Goal: Task Accomplishment & Management: Complete application form

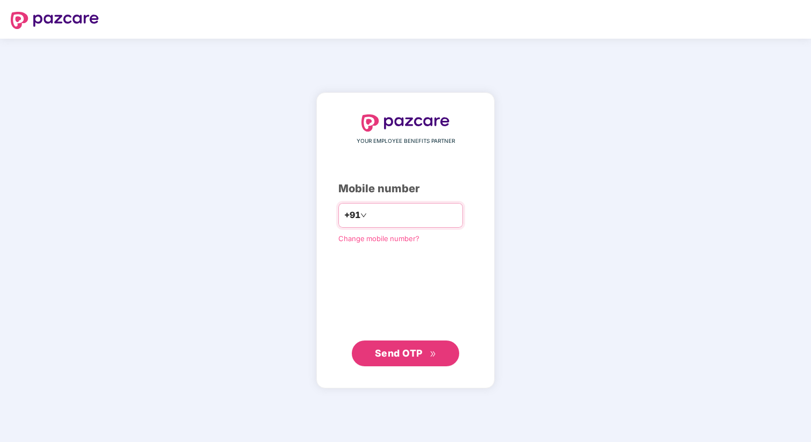
click at [434, 207] on input "number" at bounding box center [413, 215] width 88 height 17
type input "**********"
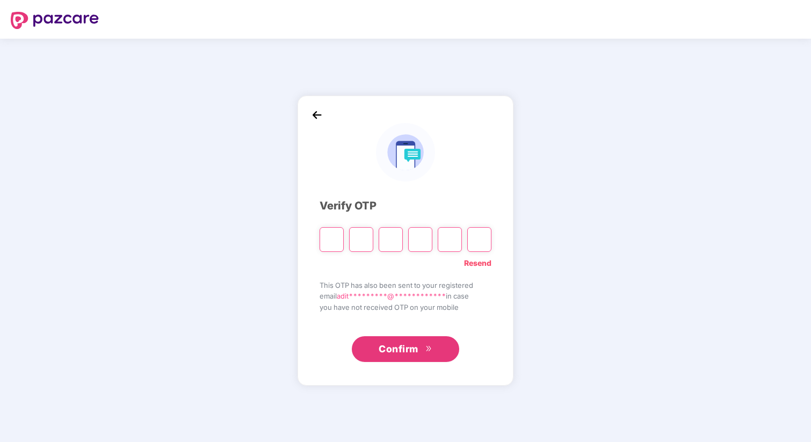
paste input "*"
type input "*"
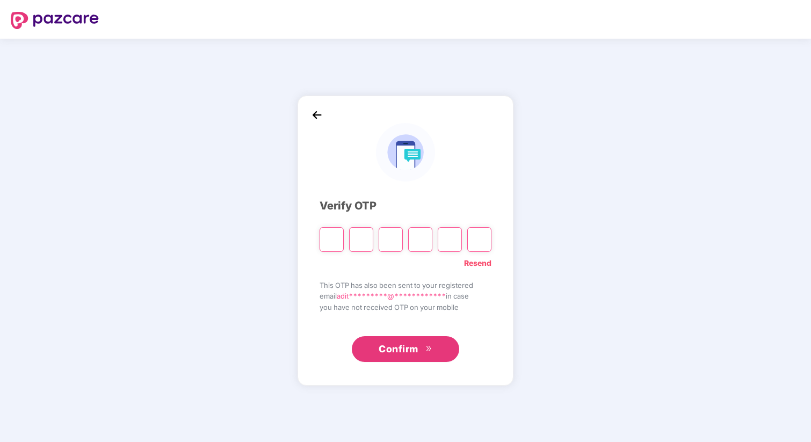
type input "*"
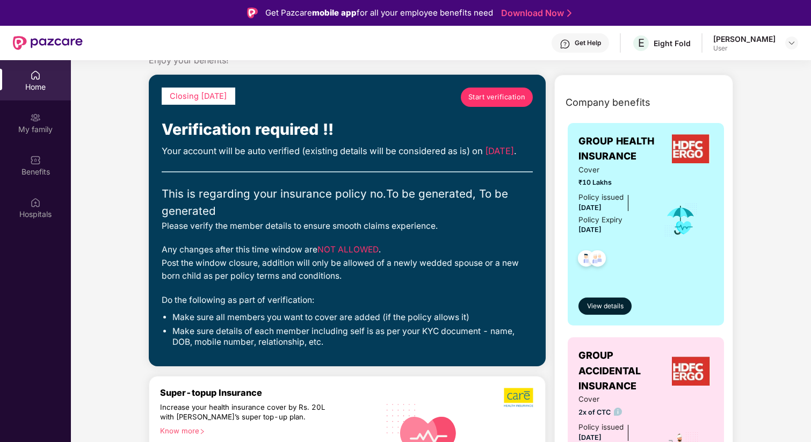
scroll to position [47, 0]
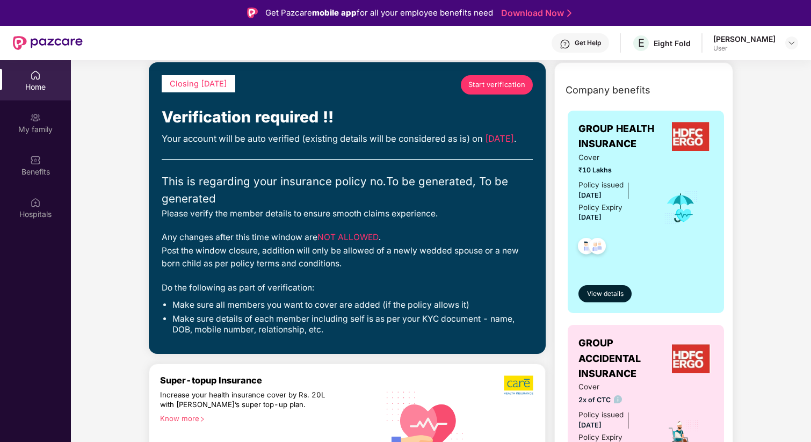
click at [501, 88] on span "Start verification" at bounding box center [496, 85] width 57 height 11
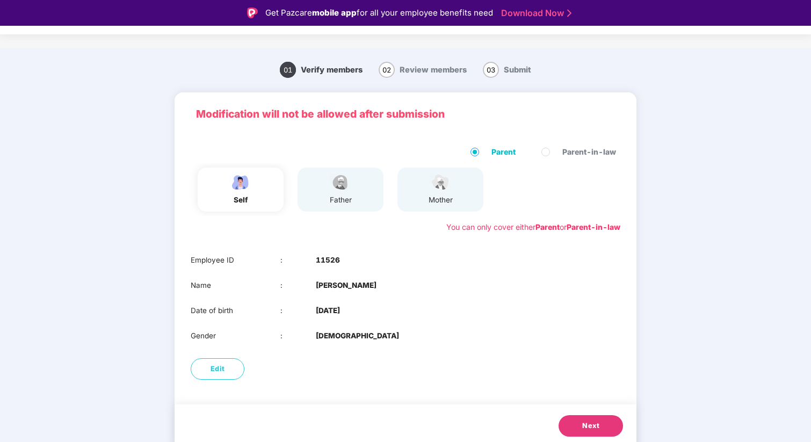
scroll to position [14, 0]
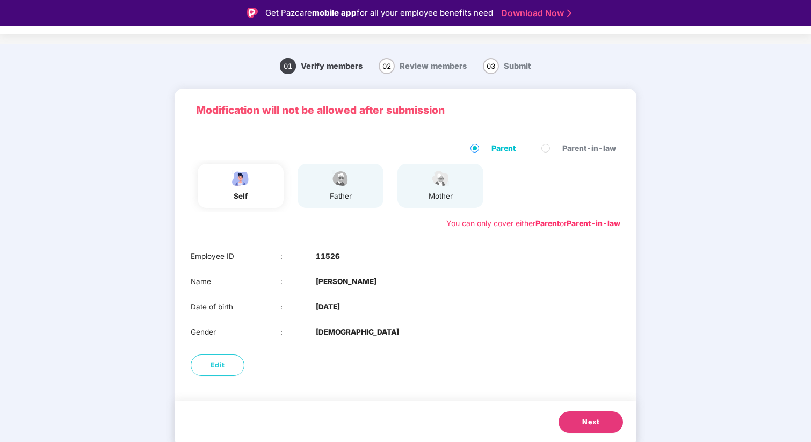
click at [590, 413] on button "Next" at bounding box center [591, 422] width 64 height 21
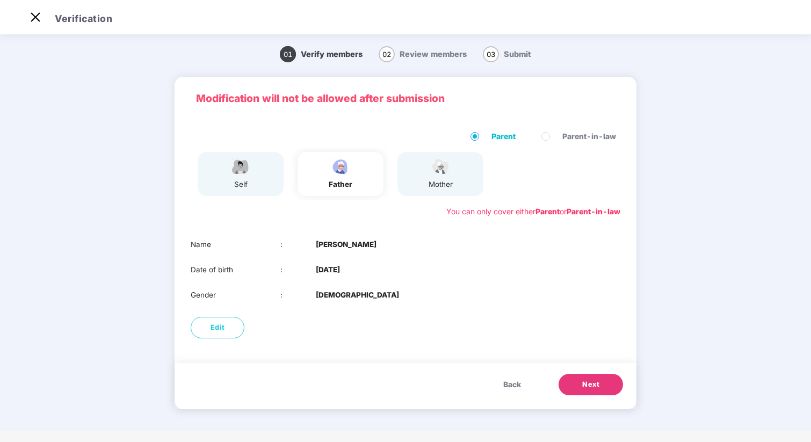
click at [589, 379] on span "Next" at bounding box center [590, 384] width 17 height 11
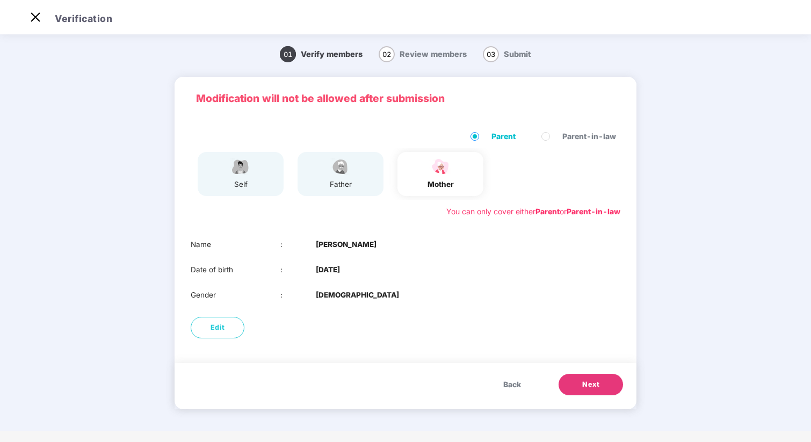
click at [602, 381] on button "Next" at bounding box center [591, 384] width 64 height 21
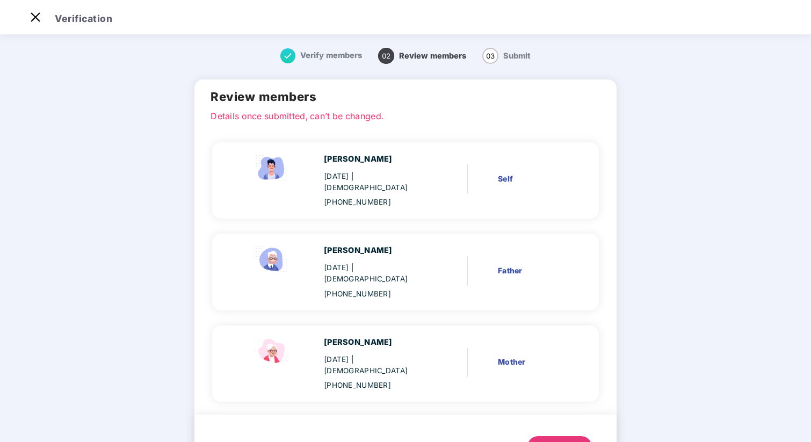
click at [573, 436] on button "Next" at bounding box center [560, 446] width 64 height 21
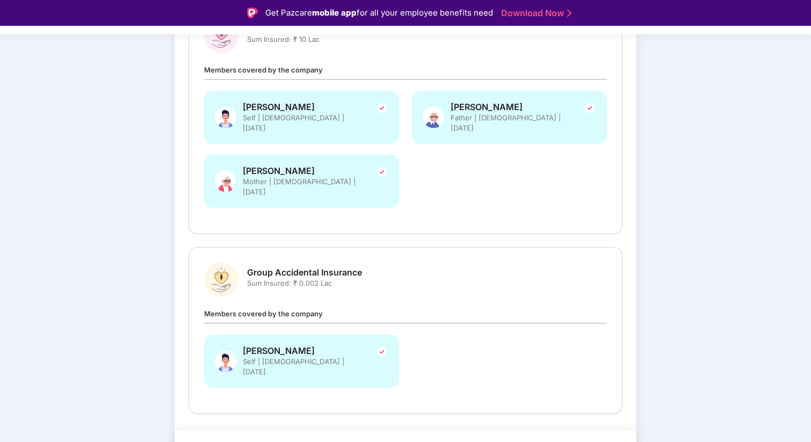
scroll to position [26, 0]
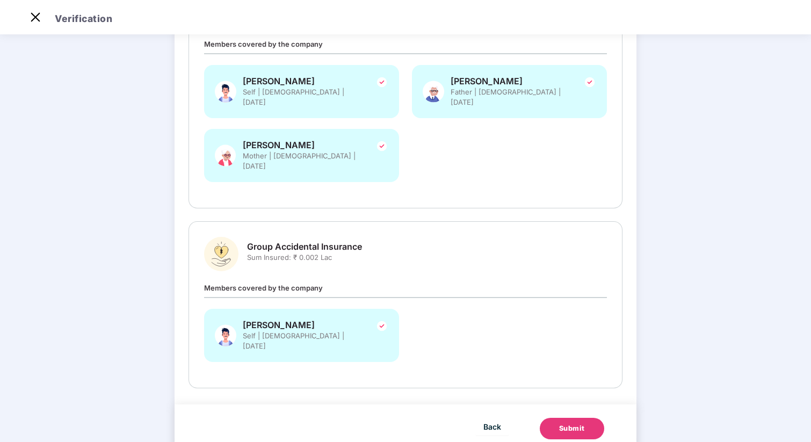
click at [323, 253] on span "Sum Insured: ₹ 0.002 Lac" at bounding box center [304, 258] width 115 height 10
click at [351, 253] on span "Sum Insured: ₹ 0.002 Lac" at bounding box center [304, 258] width 115 height 10
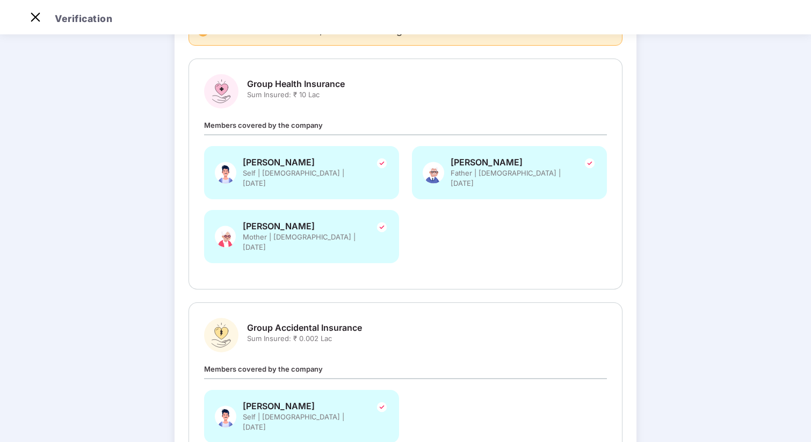
scroll to position [184, 0]
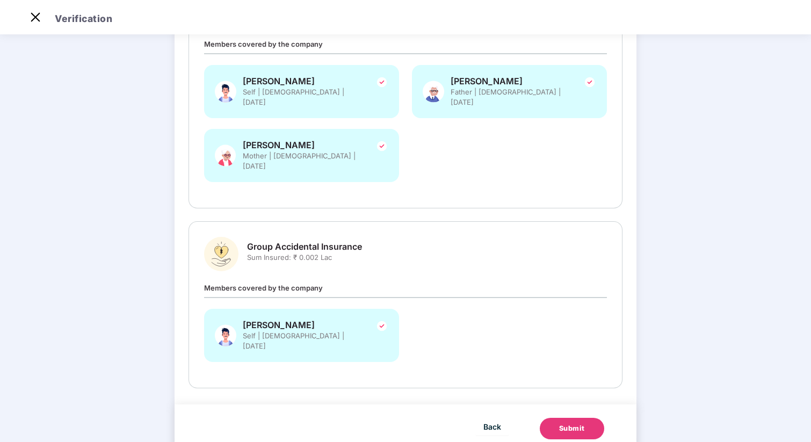
click at [580, 423] on div "Submit" at bounding box center [572, 428] width 26 height 11
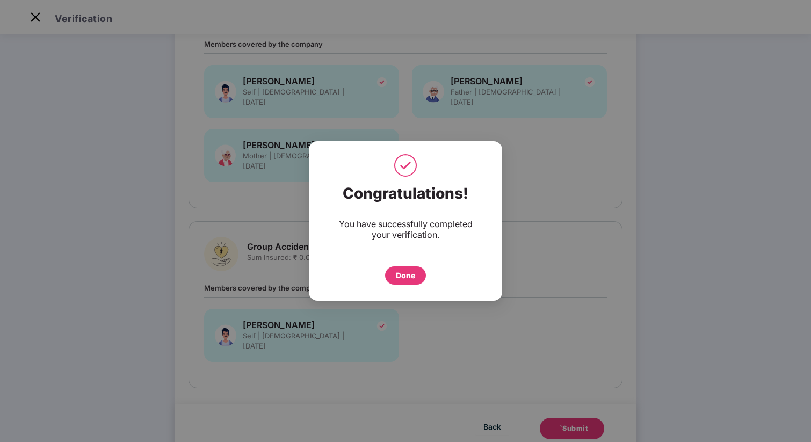
click at [402, 273] on div "Done" at bounding box center [405, 276] width 19 height 12
